Goal: Answer question/provide support: Answer question/provide support

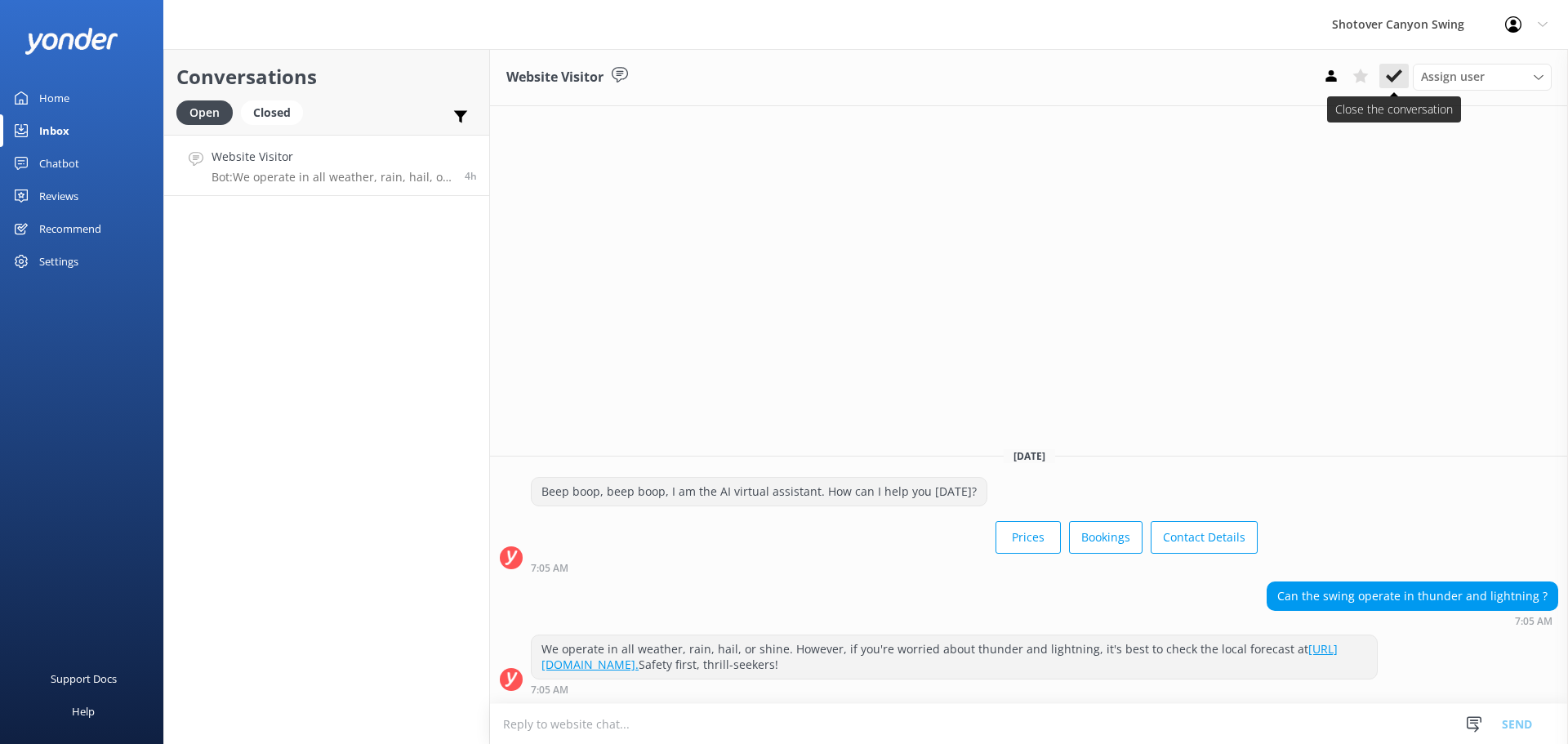
click at [1395, 73] on icon at bounding box center [1394, 76] width 16 height 16
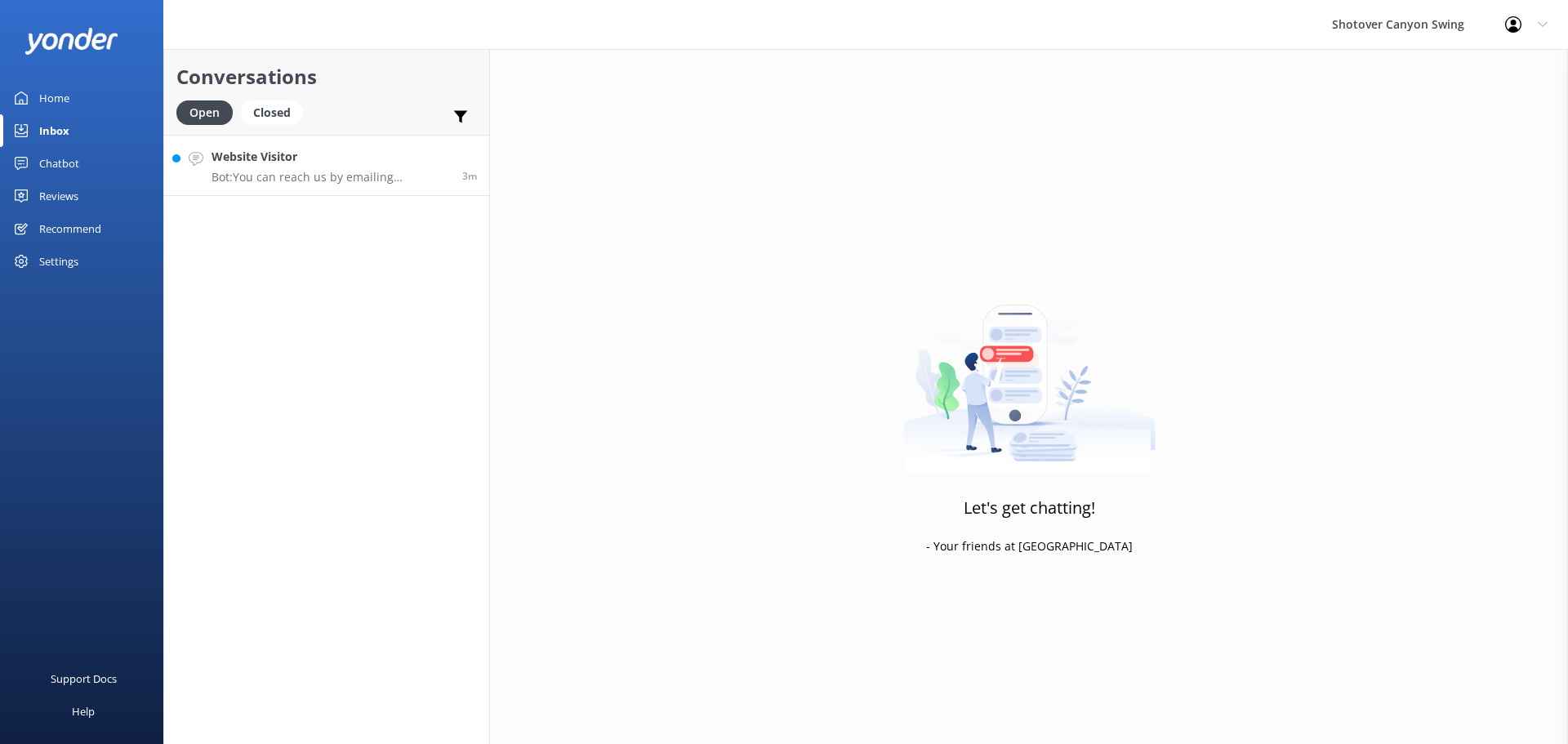
click at [360, 180] on p "Bot: You can reach us by emailing [EMAIL_ADDRESS][DOMAIN_NAME] or give us a rin…" at bounding box center [330, 177] width 238 height 14
